Goal: Task Accomplishment & Management: Manage account settings

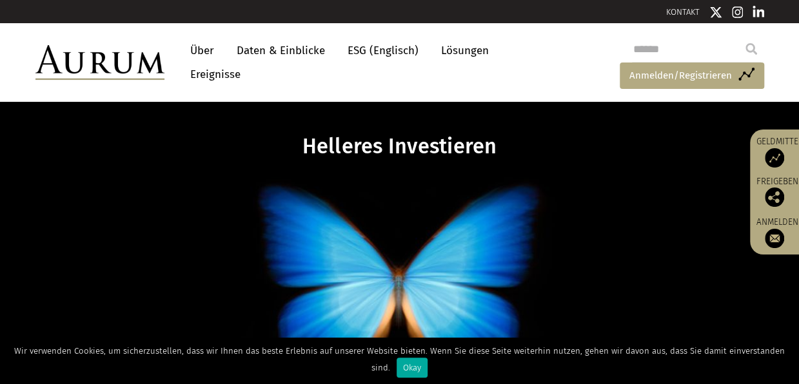
click at [643, 70] on span "Anmelden/Registrieren" at bounding box center [680, 75] width 103 height 15
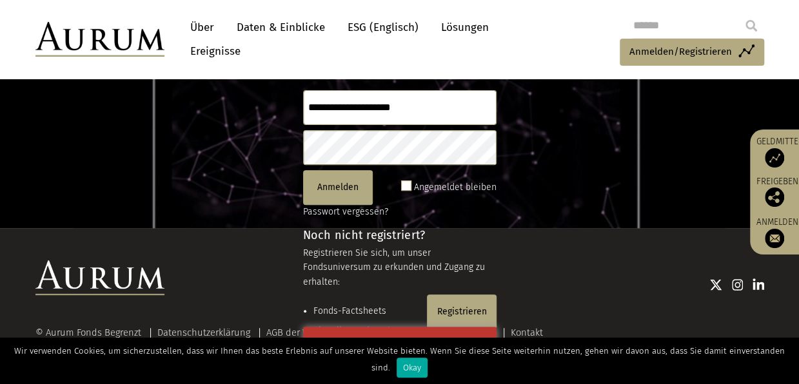
scroll to position [183, 0]
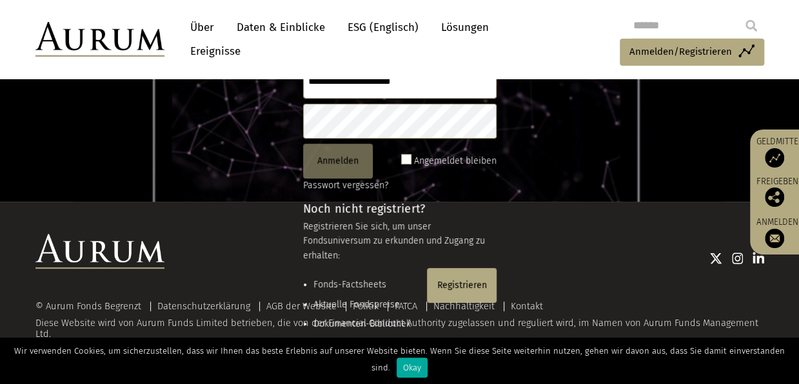
click at [346, 158] on button "Anmelden" at bounding box center [338, 161] width 70 height 35
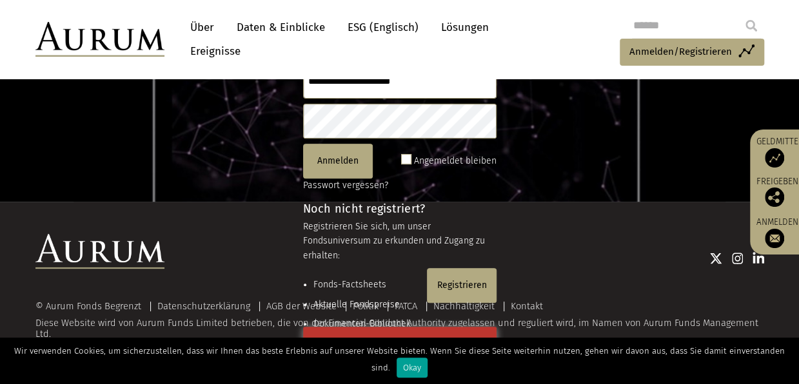
click at [399, 371] on div "Okay" at bounding box center [412, 368] width 31 height 20
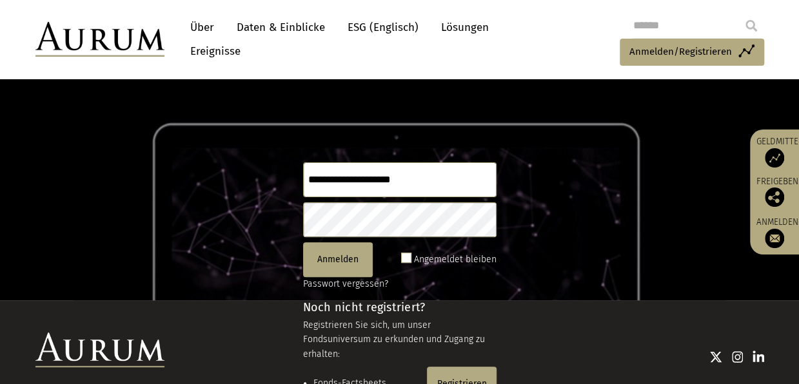
scroll to position [0, 0]
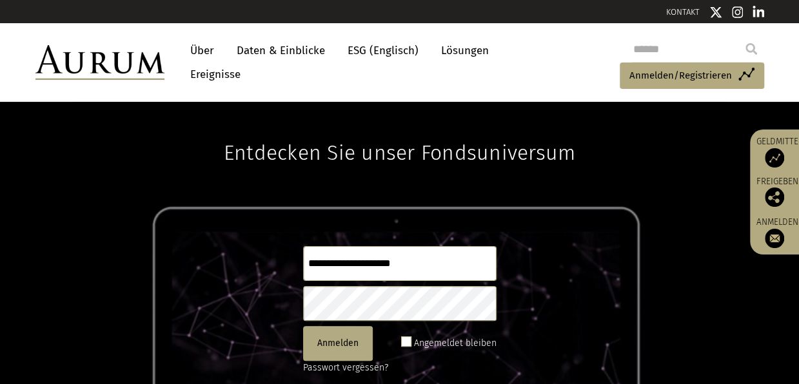
click at [430, 268] on input "**********" at bounding box center [399, 263] width 193 height 35
type input "*"
